Goal: Navigation & Orientation: Go to known website

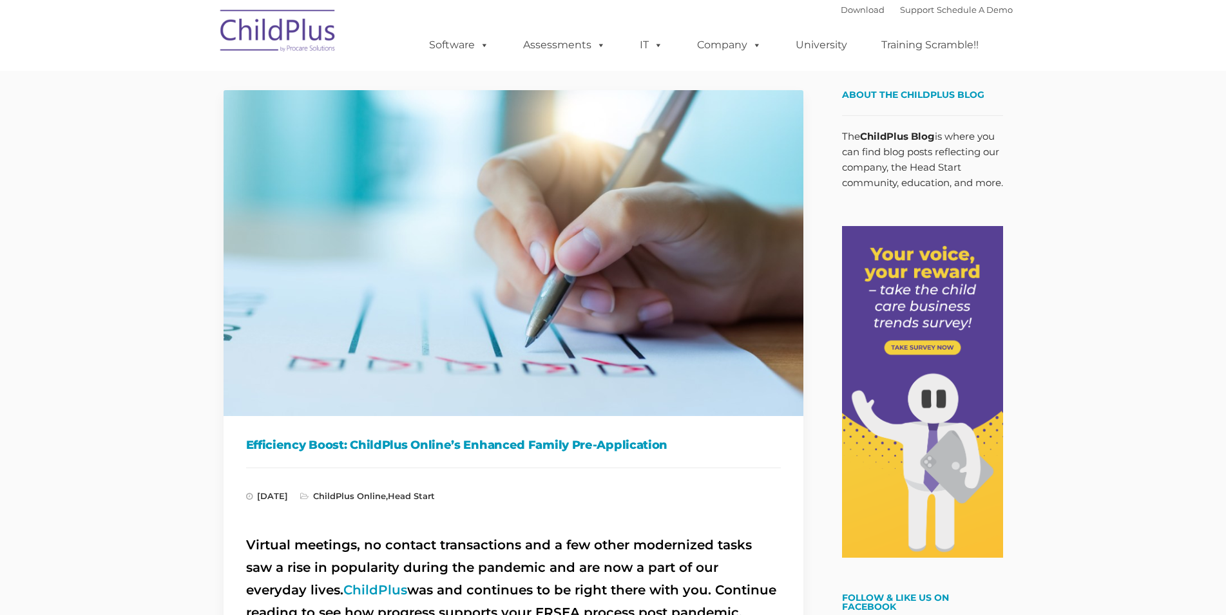
type input ""
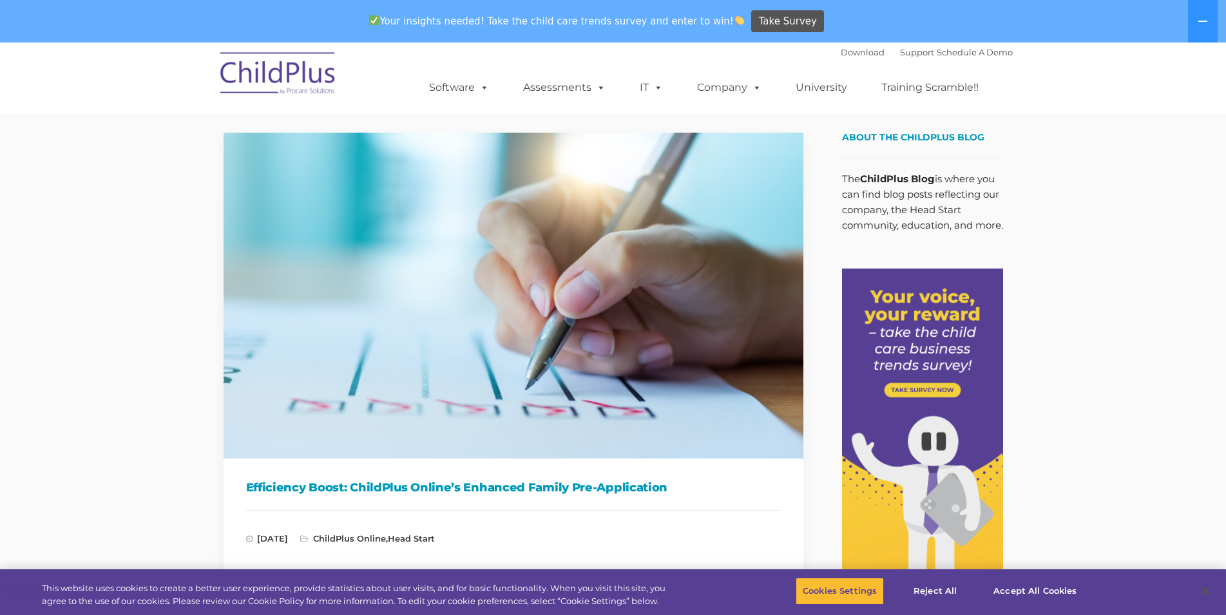
click at [281, 73] on img at bounding box center [278, 75] width 129 height 64
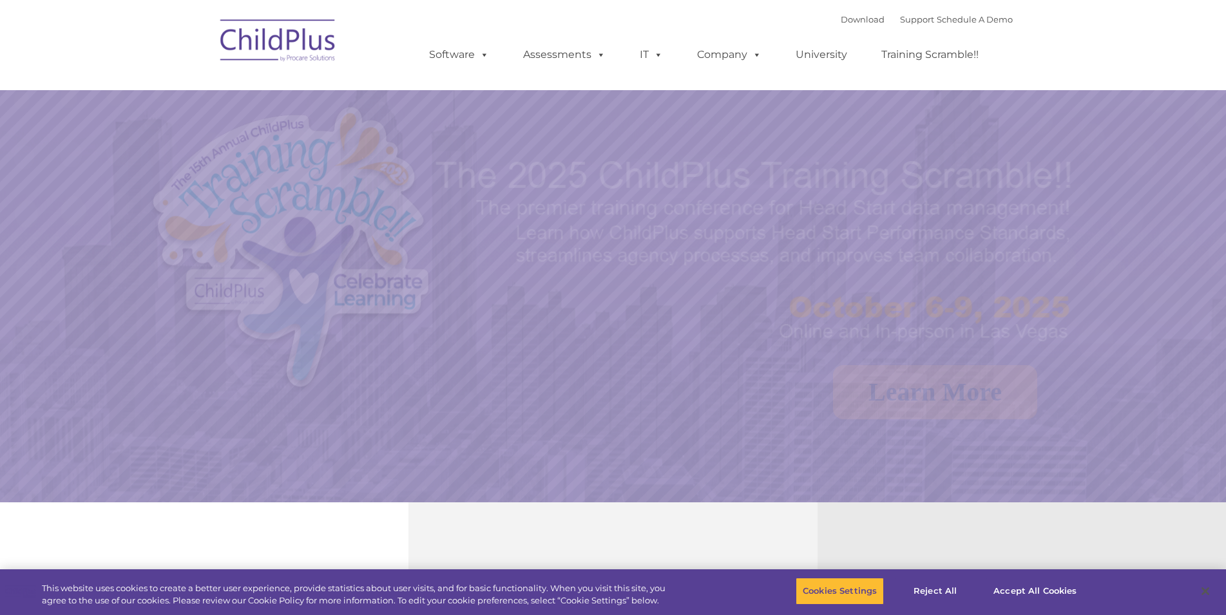
select select "MEDIUM"
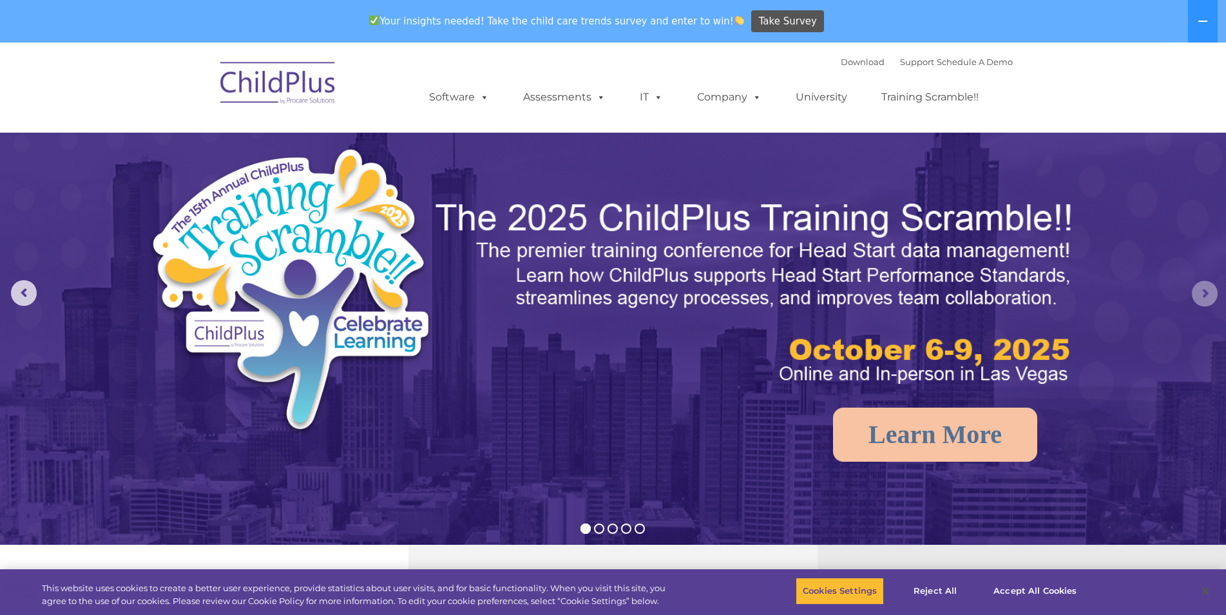
click at [1199, 291] on rs-arrow at bounding box center [1205, 294] width 26 height 26
